Goal: Information Seeking & Learning: Learn about a topic

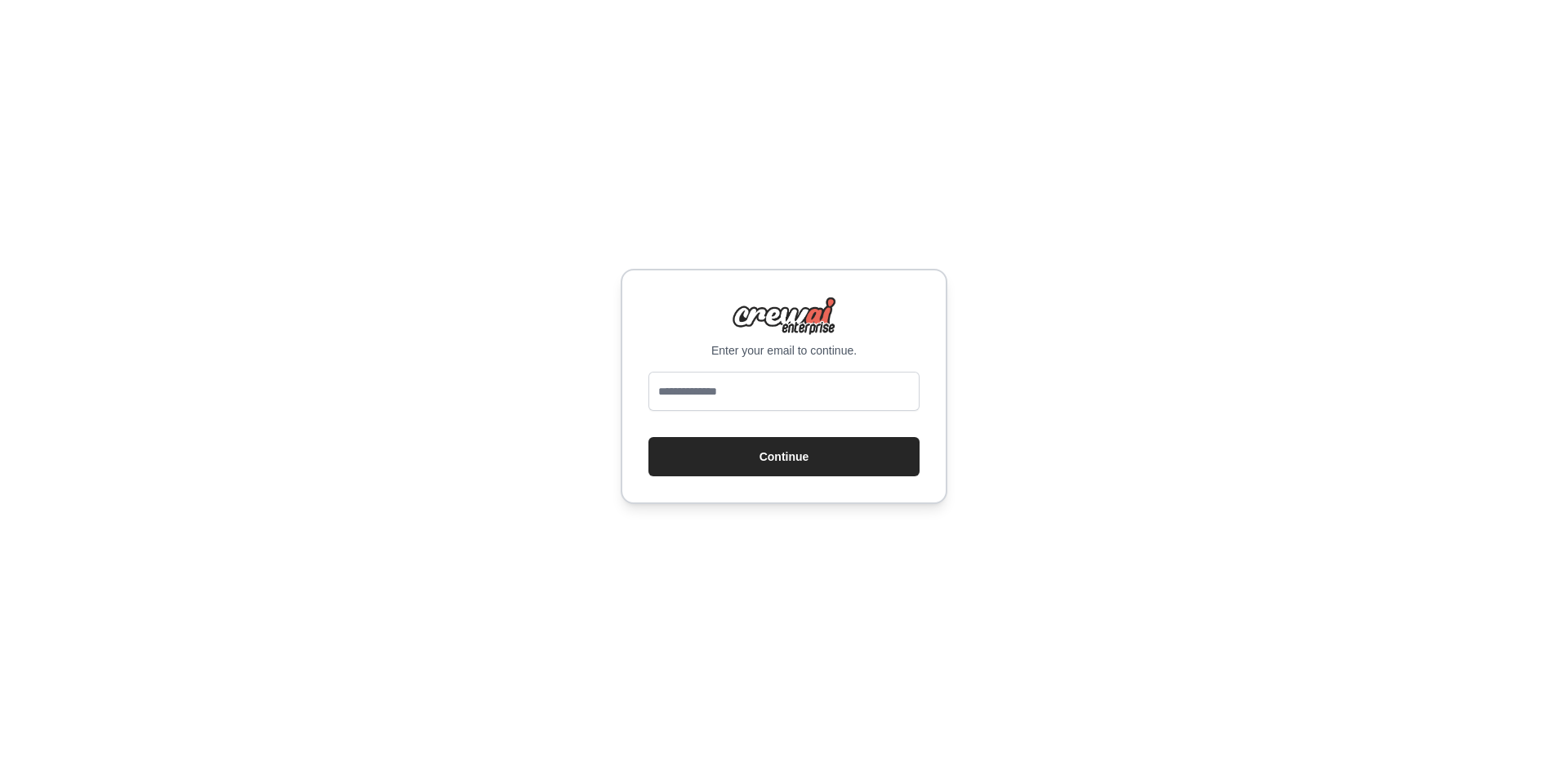
click at [799, 397] on input "email" at bounding box center [784, 391] width 271 height 39
type input "**********"
click at [781, 464] on button "Continue" at bounding box center [784, 456] width 271 height 39
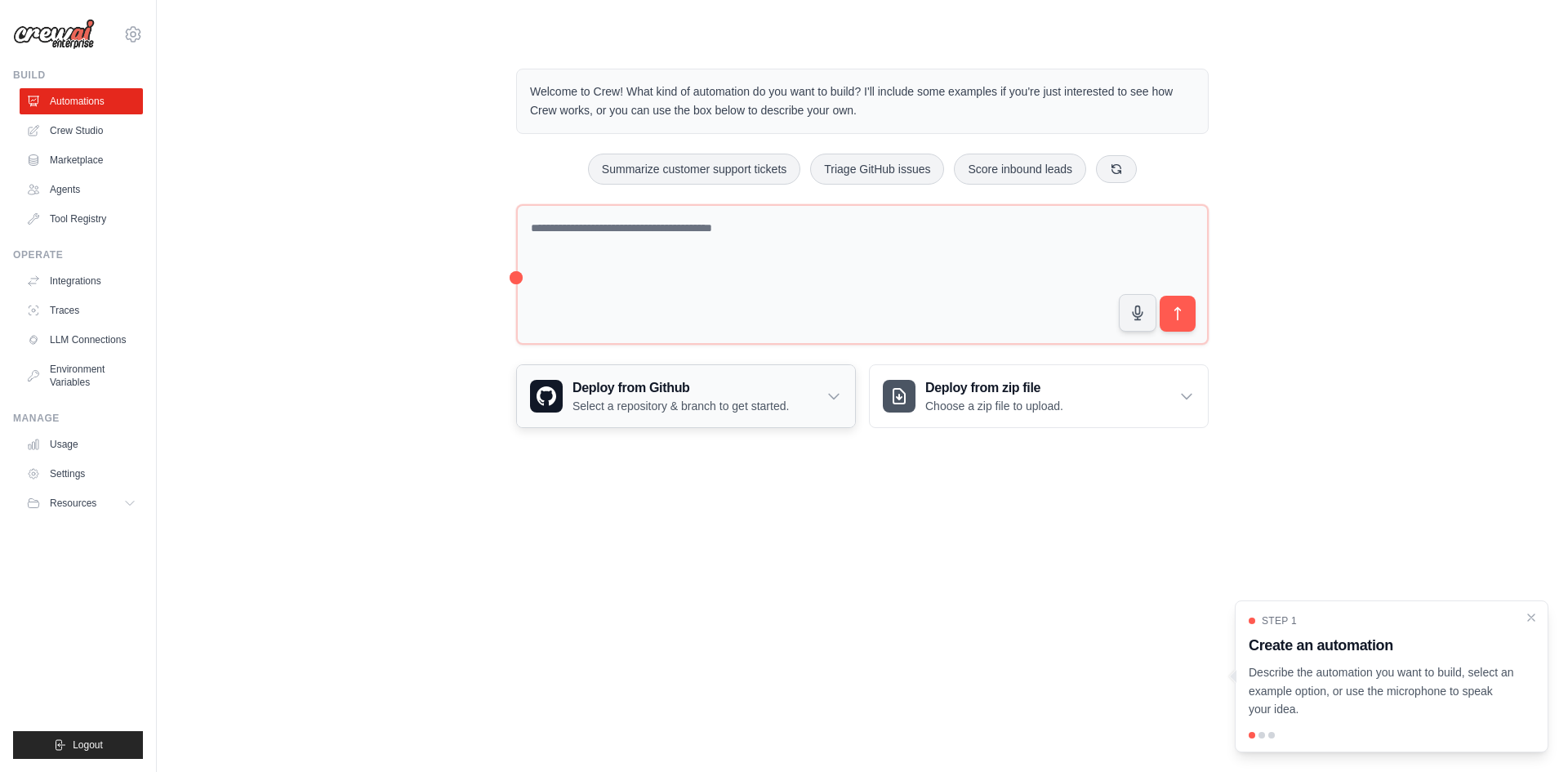
click at [712, 398] on p "Select a repository & branch to get started." at bounding box center [681, 406] width 216 height 17
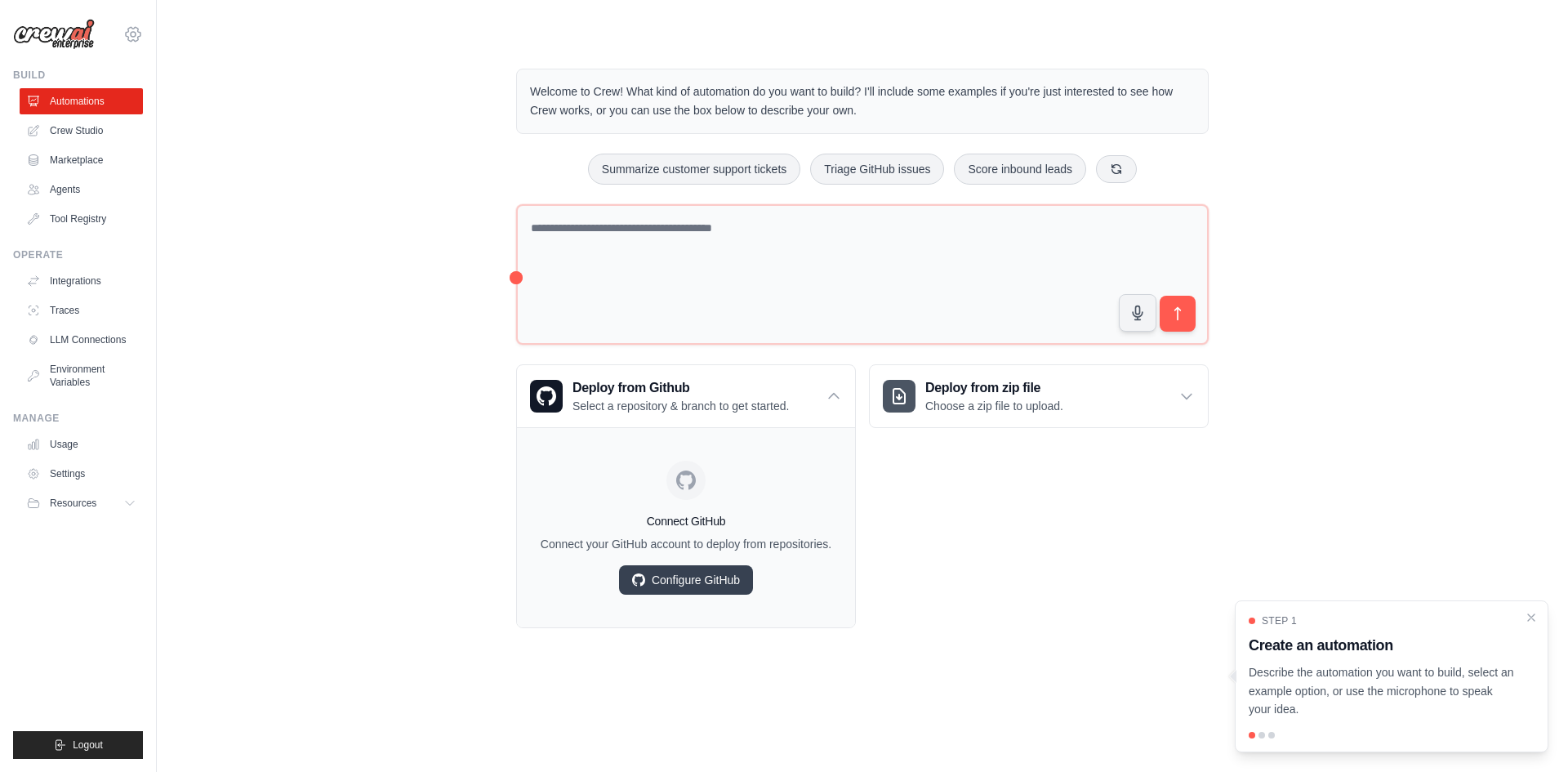
click at [125, 27] on icon at bounding box center [133, 34] width 20 height 20
drag, startPoint x: 347, startPoint y: 313, endPoint x: 292, endPoint y: 333, distance: 58.5
click at [347, 314] on div "Welcome to Crew! What kind of automation do you want to build? I'll include som…" at bounding box center [862, 348] width 1359 height 611
click at [84, 502] on span "Resources" at bounding box center [75, 503] width 47 height 13
click at [102, 556] on link "GitHub" at bounding box center [87, 557] width 113 height 22
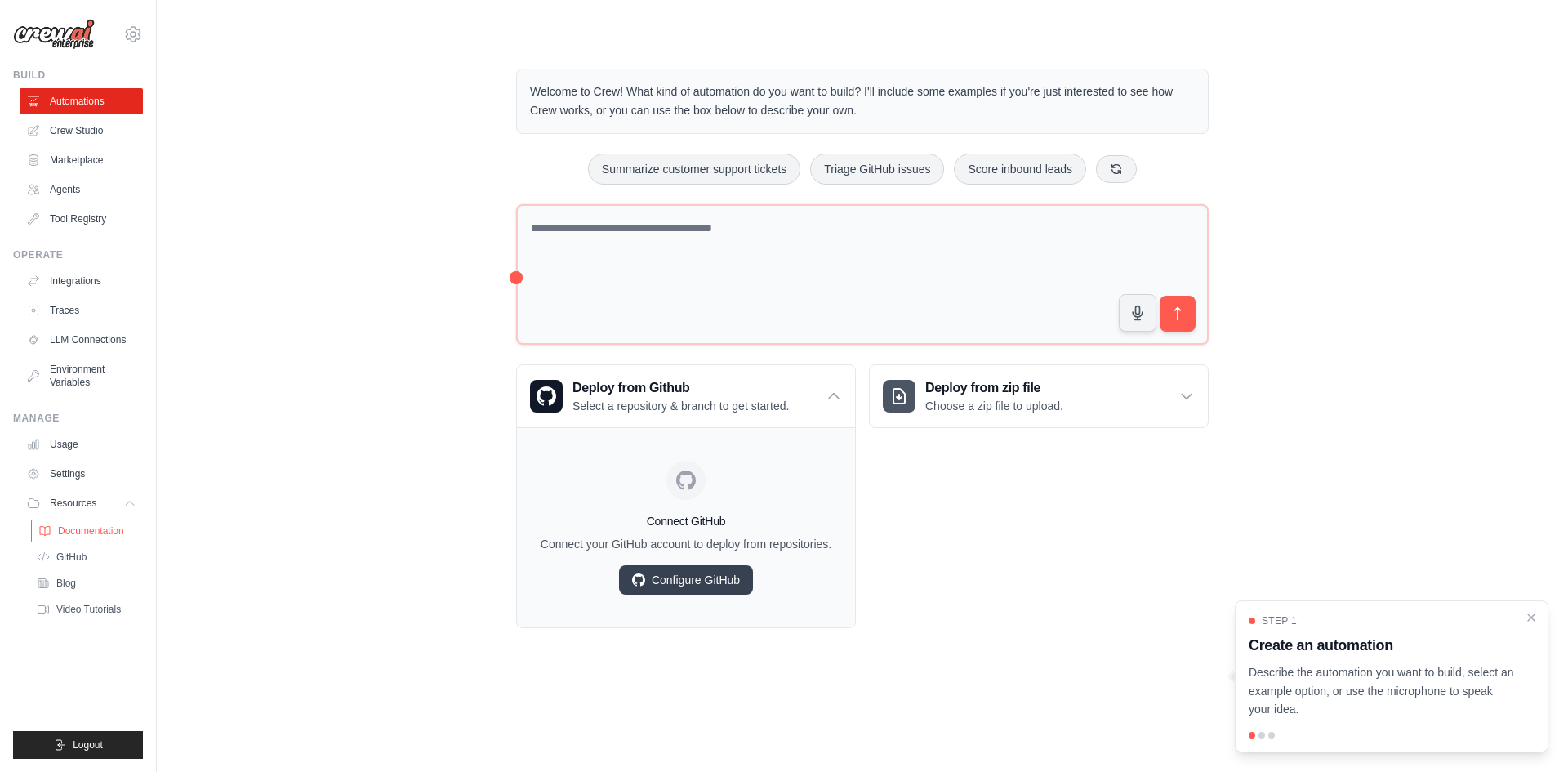
click at [92, 529] on span "Documentation" at bounding box center [92, 531] width 67 height 13
